Goal: Task Accomplishment & Management: Manage account settings

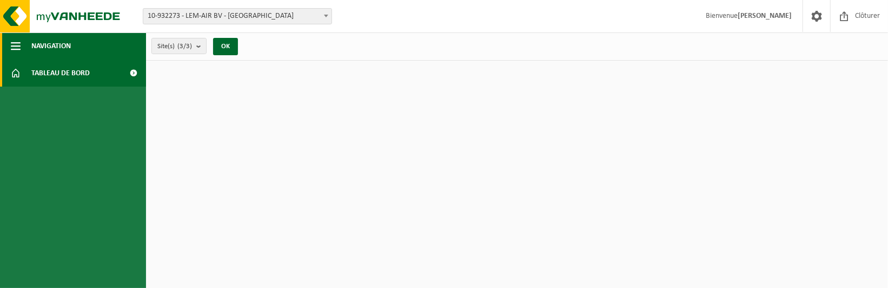
click at [20, 42] on span "button" at bounding box center [16, 45] width 10 height 27
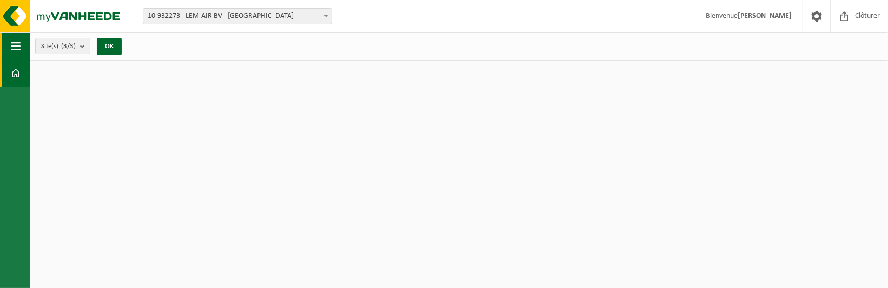
click at [20, 42] on span "button" at bounding box center [16, 45] width 10 height 27
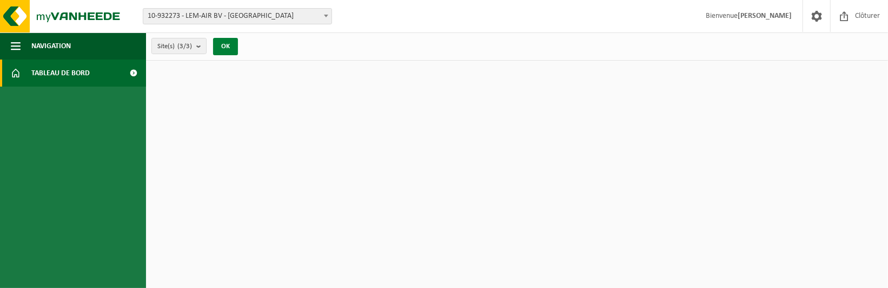
click at [226, 44] on button "OK" at bounding box center [225, 46] width 25 height 17
click at [62, 80] on span "Tableau de bord" at bounding box center [60, 73] width 58 height 27
click at [133, 75] on span at bounding box center [134, 73] width 24 height 27
click at [224, 48] on button "OK" at bounding box center [225, 46] width 25 height 17
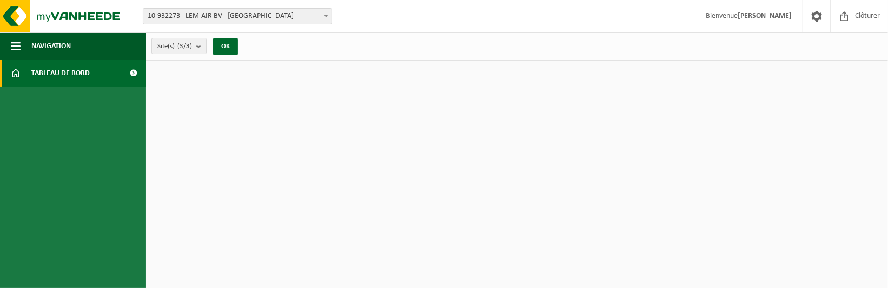
click at [124, 71] on span at bounding box center [134, 73] width 24 height 27
click at [138, 71] on span at bounding box center [134, 73] width 24 height 27
click at [255, 19] on span "10-932273 - LEM-AIR BV - [GEOGRAPHIC_DATA]" at bounding box center [237, 16] width 188 height 15
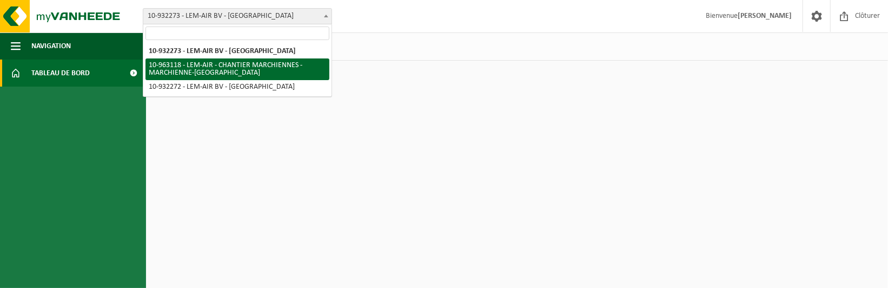
select select "150905"
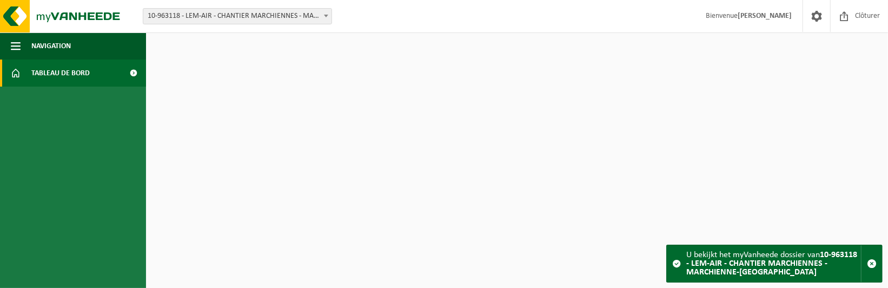
click at [824, 265] on strong "10-963118 - LEM-AIR - CHANTIER MARCHIENNES - MARCHIENNE-[GEOGRAPHIC_DATA]" at bounding box center [771, 263] width 171 height 26
click at [792, 261] on strong "10-963118 - LEM-AIR - CHANTIER MARCHIENNES - MARCHIENNE-[GEOGRAPHIC_DATA]" at bounding box center [771, 263] width 171 height 26
click at [749, 276] on strong "10-963118 - LEM-AIR - CHANTIER MARCHIENNES - MARCHIENNE-[GEOGRAPHIC_DATA]" at bounding box center [771, 263] width 171 height 26
click at [869, 262] on span "button" at bounding box center [872, 264] width 10 height 10
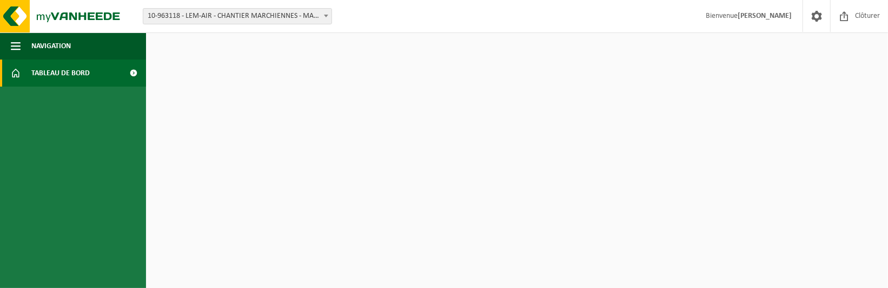
click at [141, 101] on ul "Navigation Clôturer Tableau de bord" at bounding box center [73, 159] width 146 height 255
click at [133, 60] on span at bounding box center [134, 73] width 24 height 27
click at [41, 46] on span "Navigation" at bounding box center [50, 45] width 39 height 27
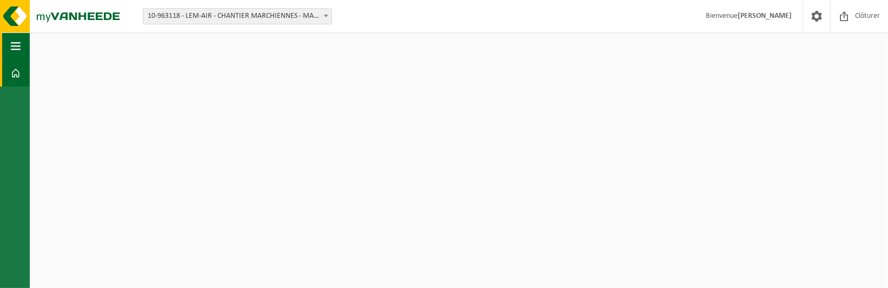
click at [11, 45] on span "button" at bounding box center [16, 45] width 10 height 27
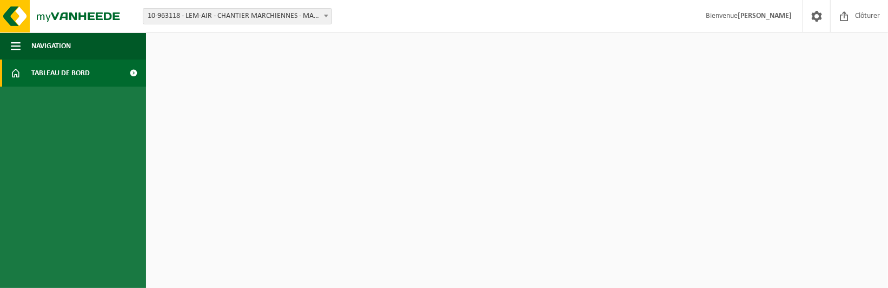
click at [75, 73] on span "Tableau de bord" at bounding box center [60, 73] width 58 height 27
click at [123, 68] on span at bounding box center [134, 73] width 24 height 27
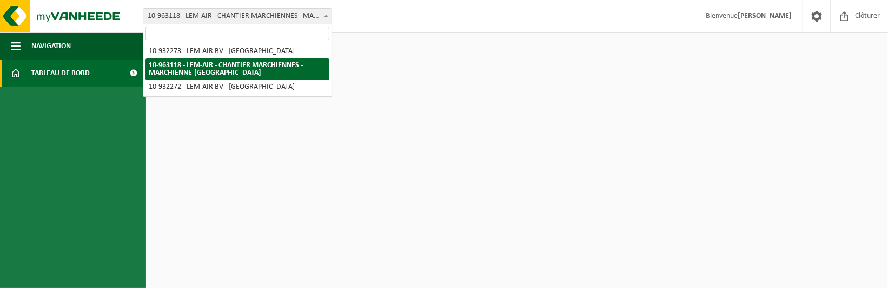
click at [188, 20] on span "10-963118 - LEM-AIR - CHANTIER MARCHIENNES - MARCHIENNE-[GEOGRAPHIC_DATA]" at bounding box center [237, 16] width 188 height 15
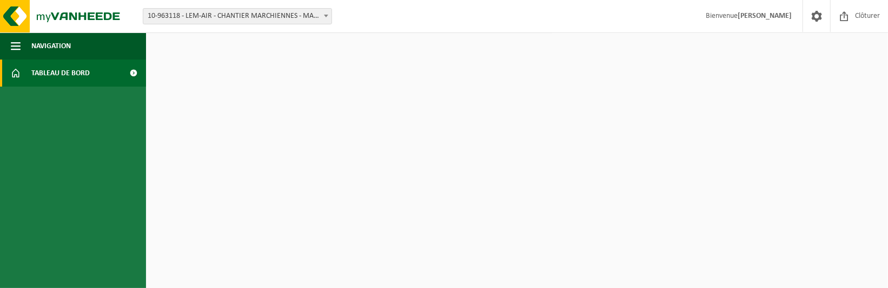
click at [246, 17] on span "10-963118 - LEM-AIR - CHANTIER MARCHIENNES - MARCHIENNE-[GEOGRAPHIC_DATA]" at bounding box center [237, 16] width 188 height 15
click at [807, 11] on link at bounding box center [817, 16] width 28 height 32
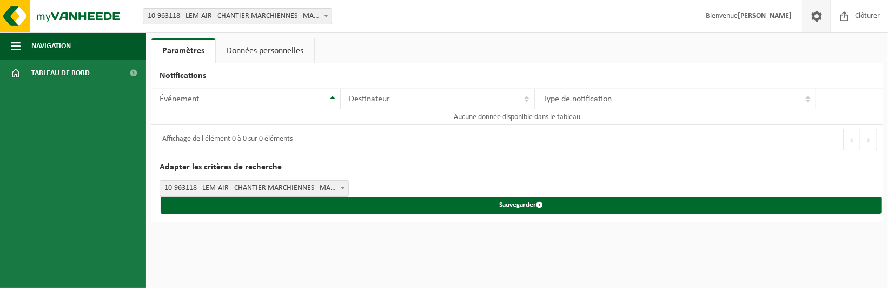
click at [813, 18] on span at bounding box center [817, 16] width 16 height 32
click at [857, 17] on span "Clôturer" at bounding box center [868, 16] width 30 height 32
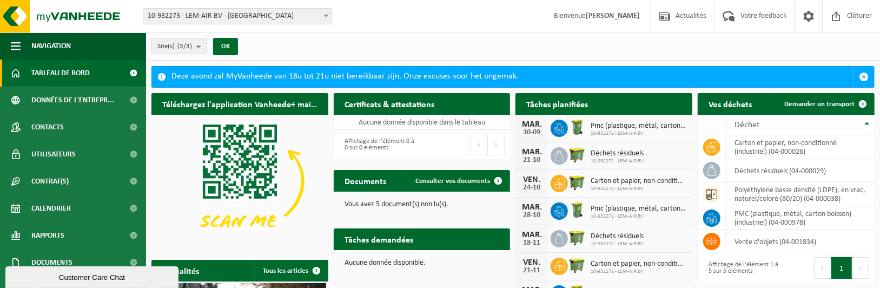
click at [582, 38] on div "Site(s) (3/3) Tout sélectionner Tout désélectionner Sélectionner les actifs LEM…" at bounding box center [513, 46] width 734 height 28
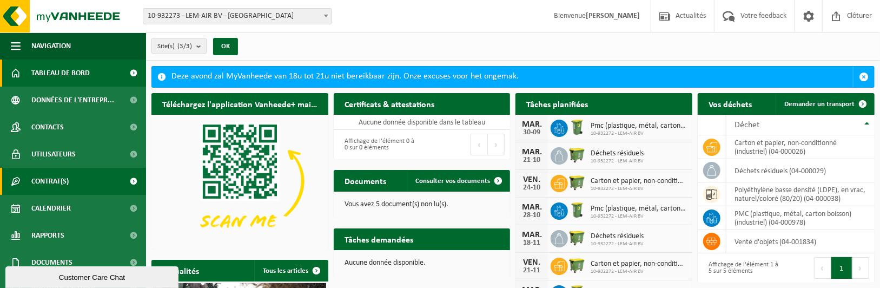
click at [82, 181] on link "Contrat(s)" at bounding box center [73, 181] width 146 height 27
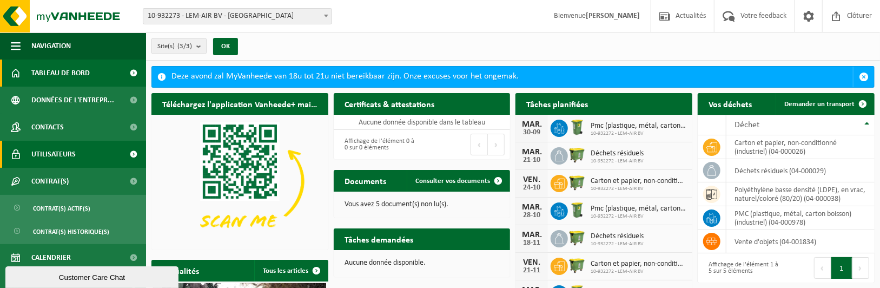
click at [91, 154] on link "Utilisateurs" at bounding box center [73, 154] width 146 height 27
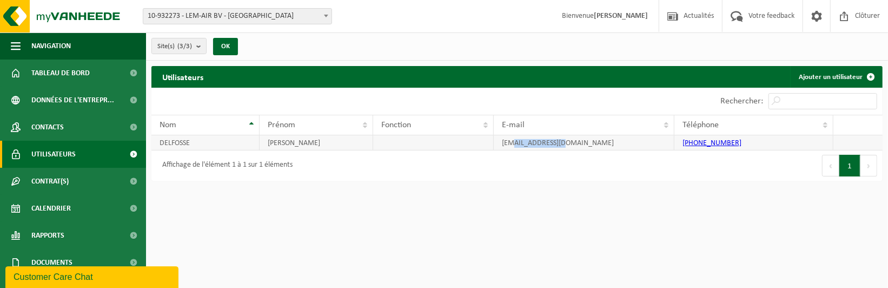
drag, startPoint x: 566, startPoint y: 141, endPoint x: 513, endPoint y: 146, distance: 53.7
click at [513, 146] on td "[EMAIL_ADDRESS][DOMAIN_NAME]" at bounding box center [584, 142] width 181 height 15
click at [637, 202] on html "Site: 10-932273 - LEM-AIR BV - [GEOGRAPHIC_DATA] 10-963118 - LEM-AIR - CHANTIER…" at bounding box center [444, 144] width 888 height 288
